Goal: Information Seeking & Learning: Learn about a topic

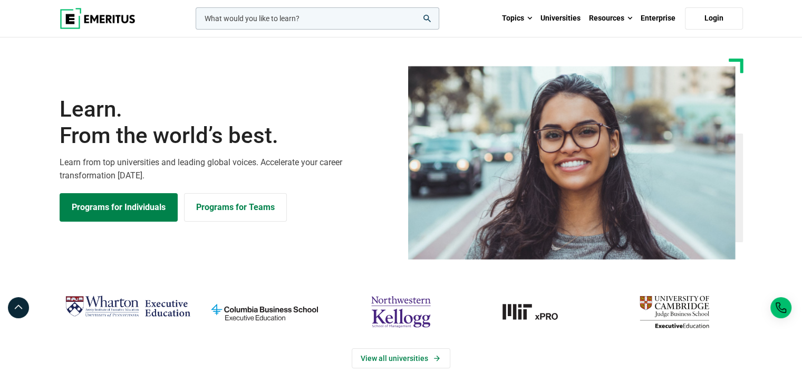
click at [293, 25] on input "woocommerce-product-search-field-0" at bounding box center [317, 18] width 243 height 22
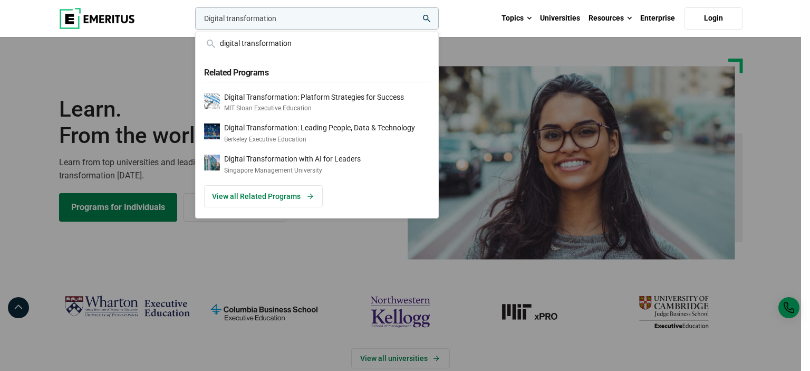
type input "Digital transformation"
click at [193, 21] on button "search" at bounding box center [193, 21] width 0 height 0
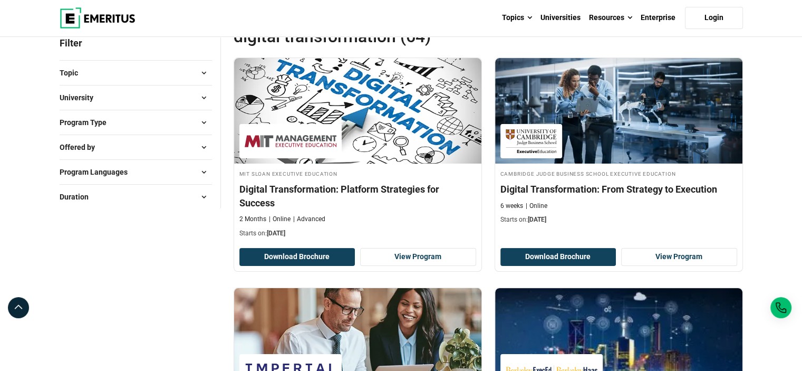
scroll to position [211, 0]
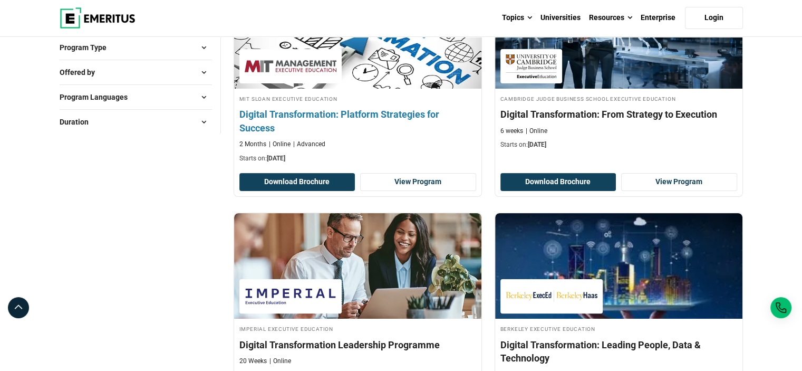
click at [348, 111] on h4 "Digital Transformation: Platform Strategies for Success" at bounding box center [357, 121] width 237 height 26
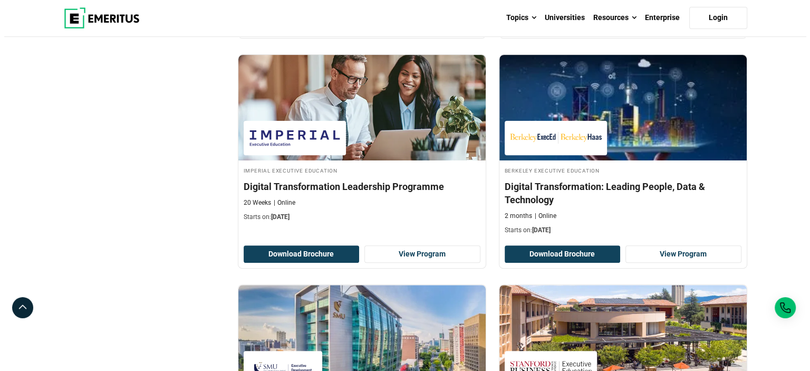
scroll to position [0, 0]
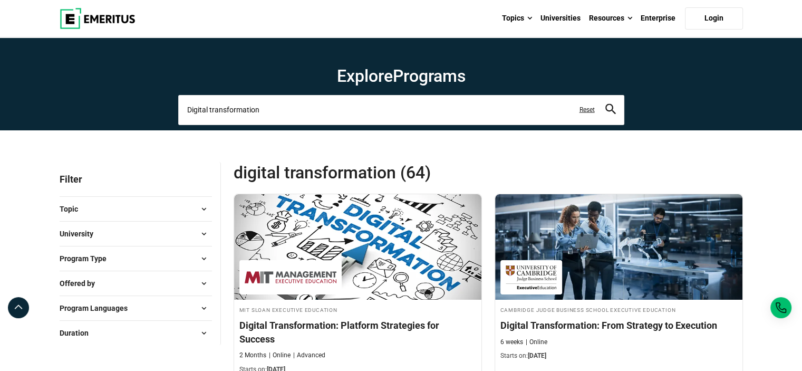
click at [235, 124] on input "Digital transformation" at bounding box center [401, 110] width 446 height 30
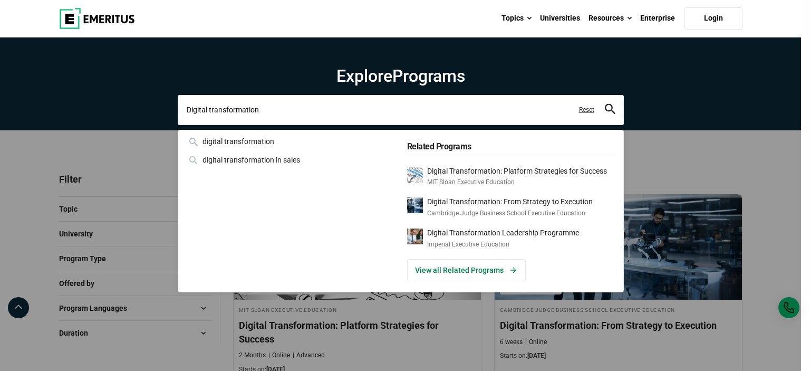
click at [236, 113] on input "Digital transformation" at bounding box center [401, 110] width 446 height 30
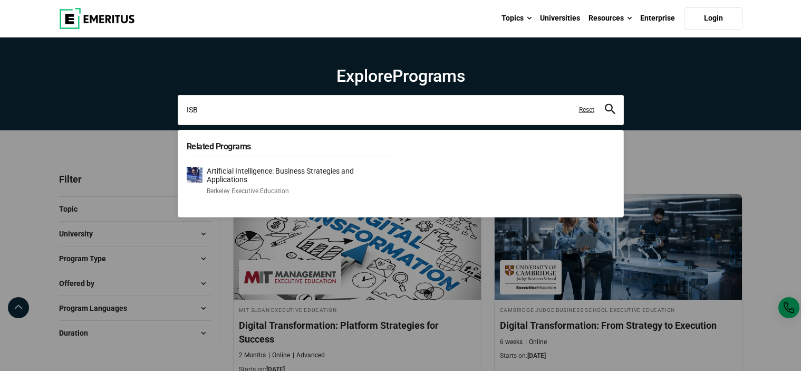
type input "ISB"
click at [605, 104] on button "search" at bounding box center [610, 110] width 11 height 12
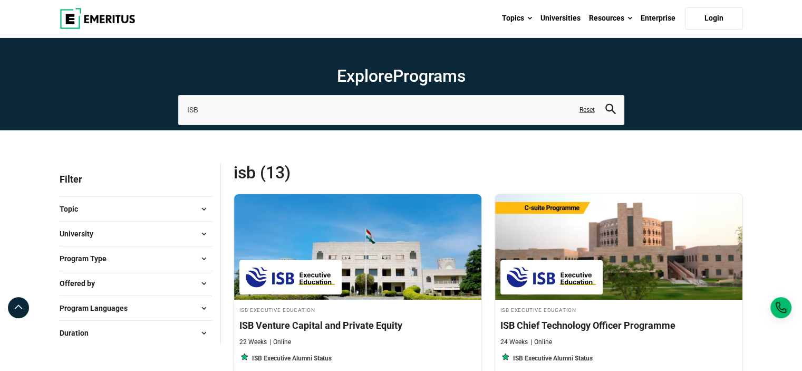
click at [249, 178] on span "ISB (13)" at bounding box center [360, 172] width 255 height 21
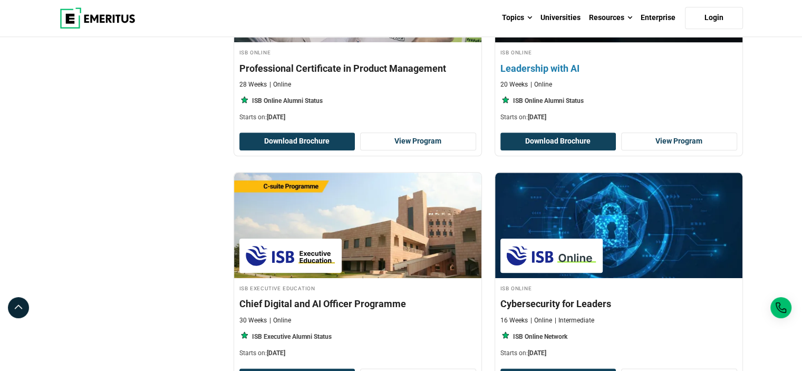
scroll to position [1212, 0]
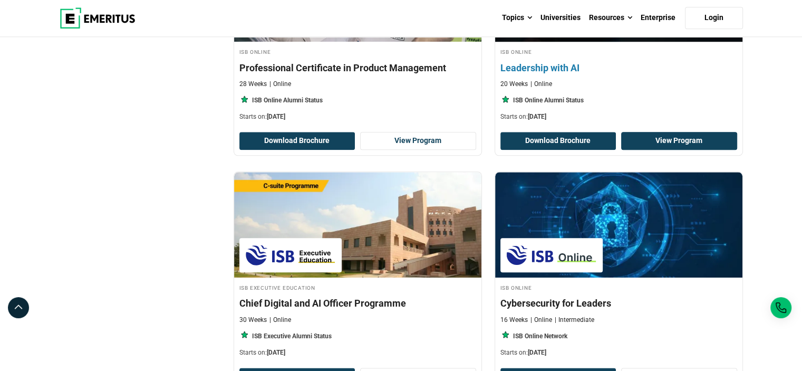
click at [660, 137] on link "View Program" at bounding box center [679, 141] width 116 height 18
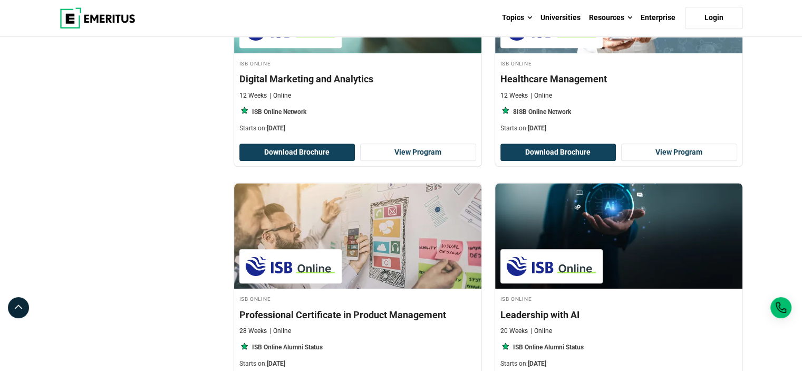
scroll to position [896, 0]
